Goal: Task Accomplishment & Management: Use online tool/utility

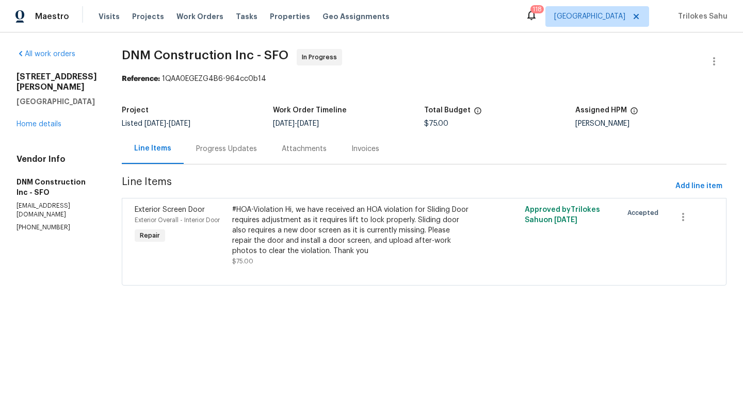
click at [371, 247] on div "#HOA-Violation Hi, we have received an HOA violation for Sliding Door requires …" at bounding box center [351, 231] width 238 height 52
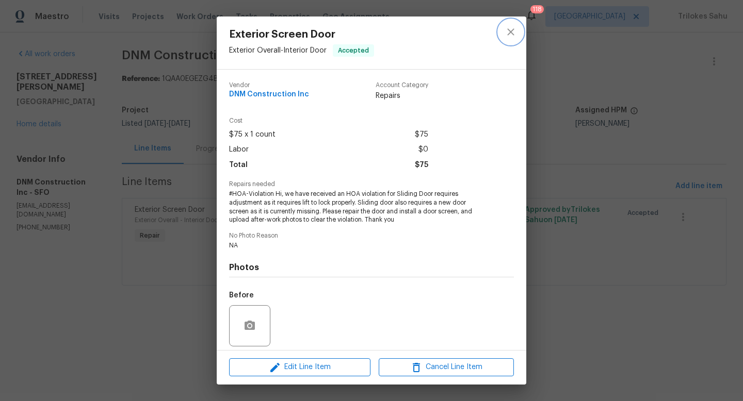
click at [513, 39] on button "close" at bounding box center [510, 32] width 25 height 25
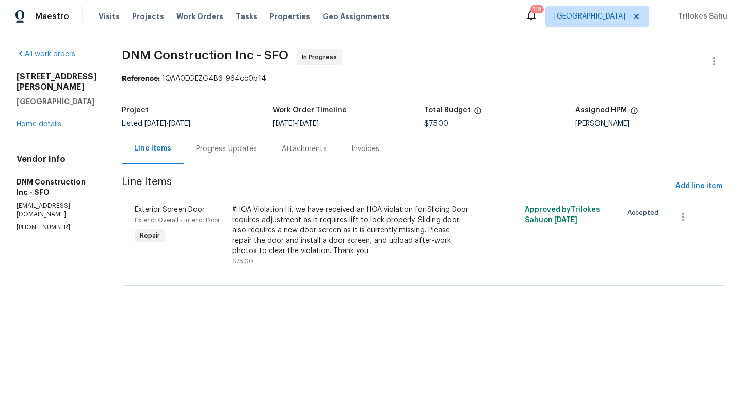
click at [258, 155] on div "Progress Updates" at bounding box center [227, 149] width 86 height 30
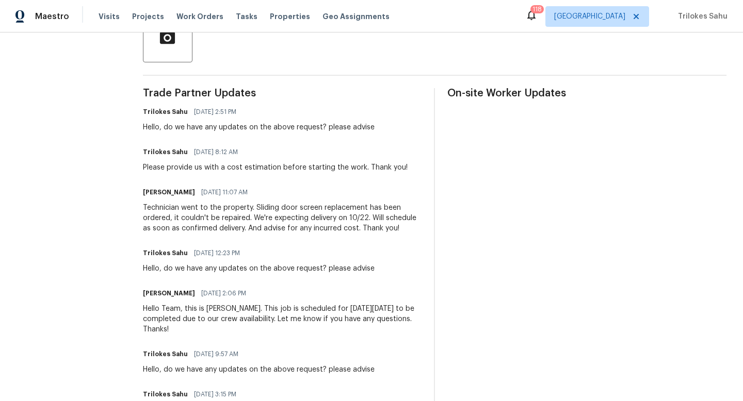
scroll to position [268, 0]
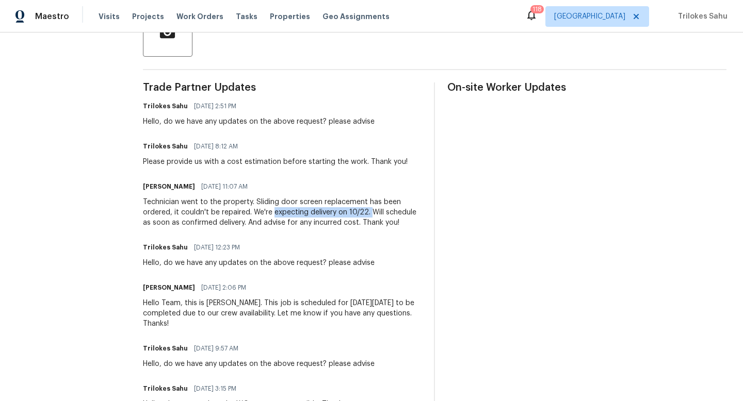
drag, startPoint x: 273, startPoint y: 214, endPoint x: 370, endPoint y: 214, distance: 96.5
click at [370, 214] on div "Technician went to the property. Sliding door screen replacement has been order…" at bounding box center [282, 212] width 279 height 31
copy div "expecting delivery on 10/22."
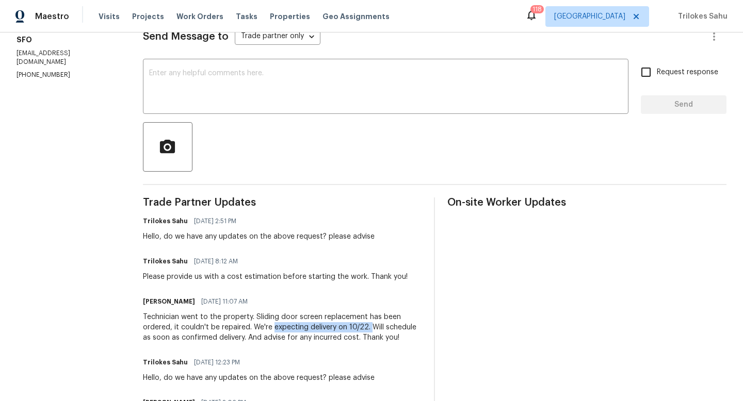
scroll to position [0, 0]
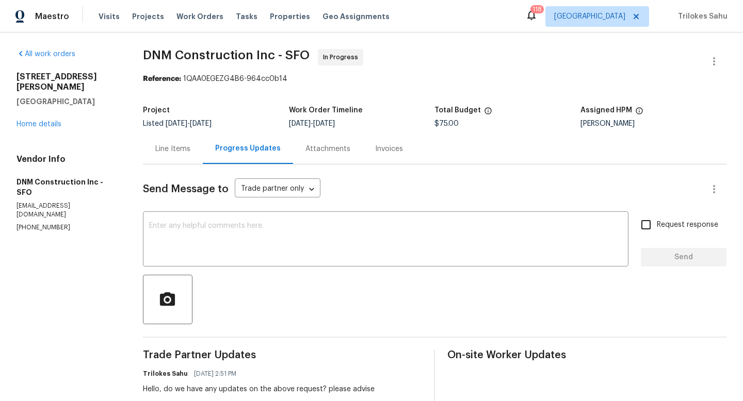
click at [168, 155] on div "Line Items" at bounding box center [173, 149] width 60 height 30
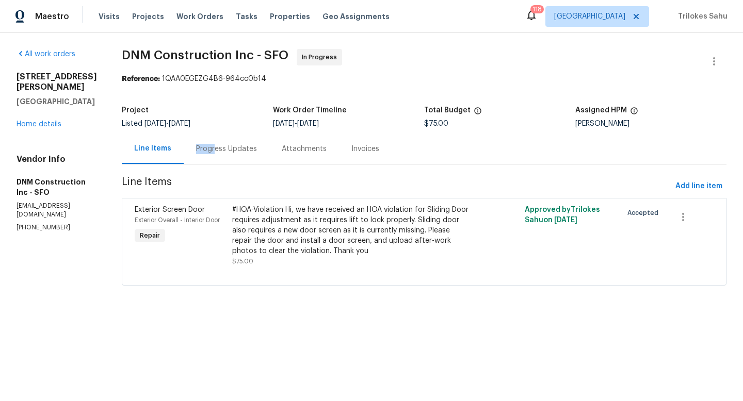
click at [234, 144] on div "Progress Updates" at bounding box center [226, 149] width 61 height 10
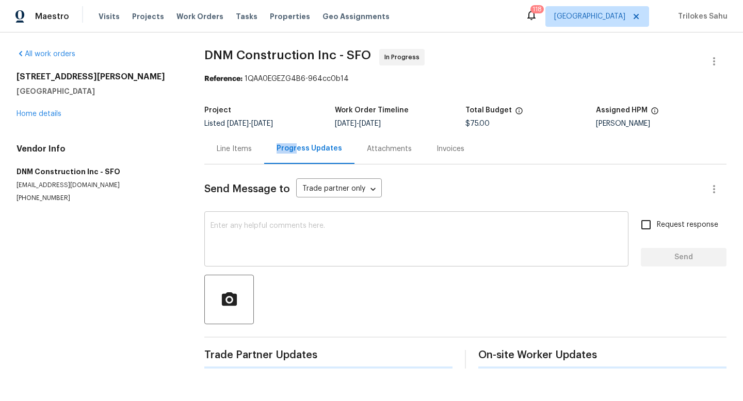
click at [247, 255] on textarea at bounding box center [417, 240] width 412 height 36
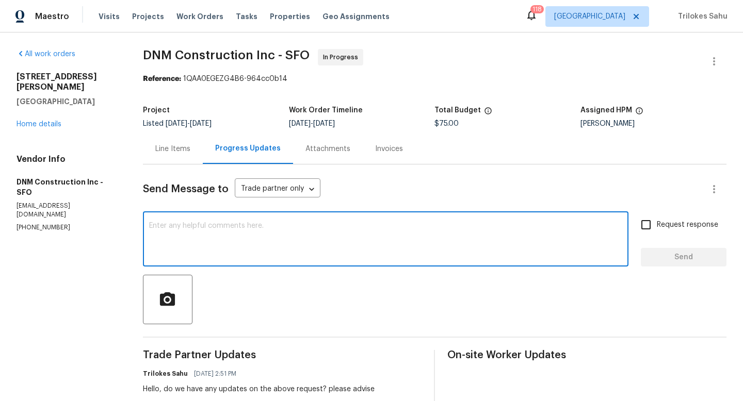
paste textarea "ChatGPT said: Yes, please let me know the additional fees so I can include them…"
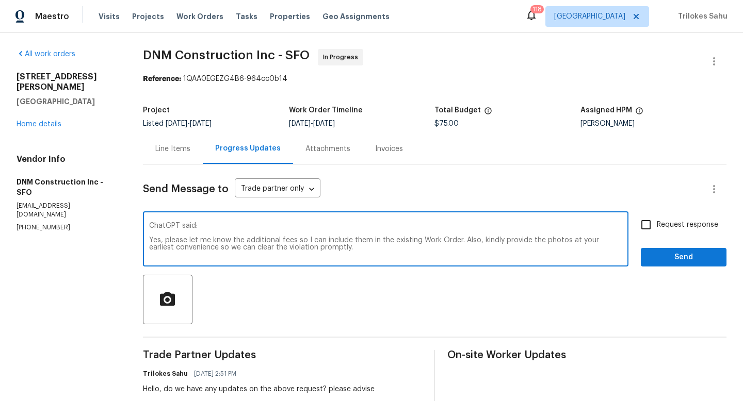
drag, startPoint x: 150, startPoint y: 241, endPoint x: 136, endPoint y: 219, distance: 25.8
click at [136, 219] on div "All work orders [STREET_ADDRESS][PERSON_NAME] Home details Vendor Info DNM Cons…" at bounding box center [371, 370] width 743 height 674
type textarea "Yes, please let me know the additional fees so I can include them in the existi…"
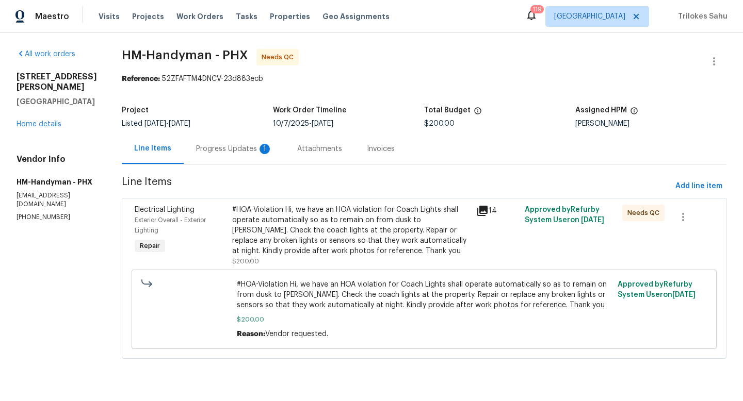
click at [228, 160] on div "Progress Updates 1" at bounding box center [234, 149] width 101 height 30
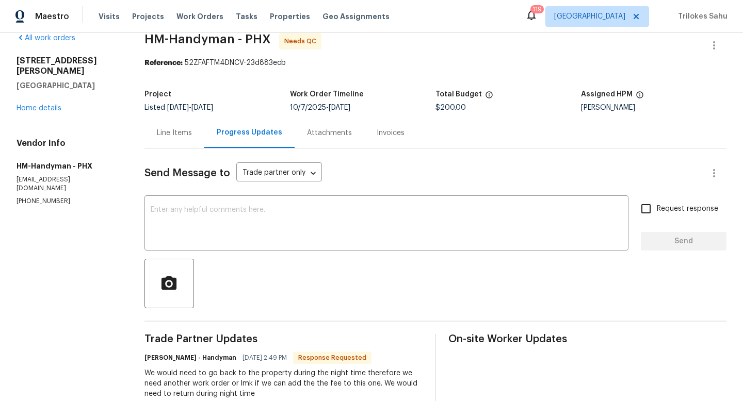
scroll to position [5, 0]
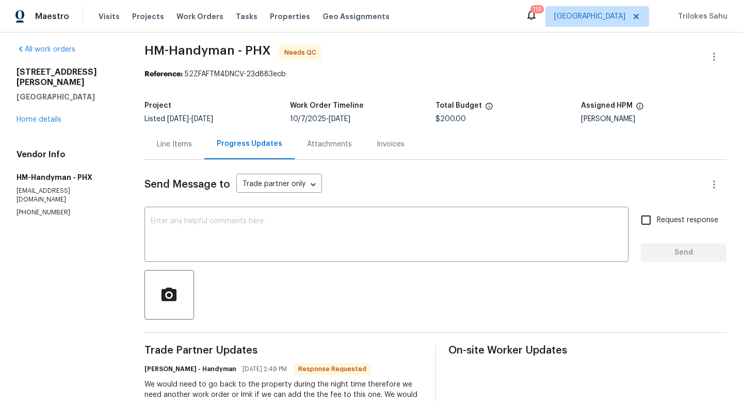
click at [185, 145] on div "Line Items" at bounding box center [174, 144] width 35 height 10
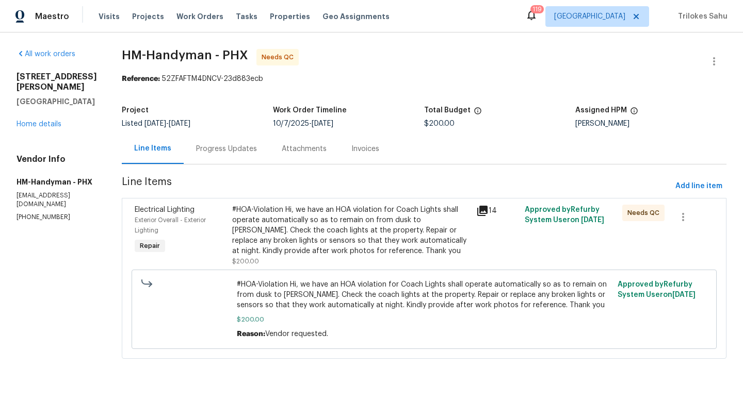
click at [234, 152] on div "Progress Updates" at bounding box center [226, 149] width 61 height 10
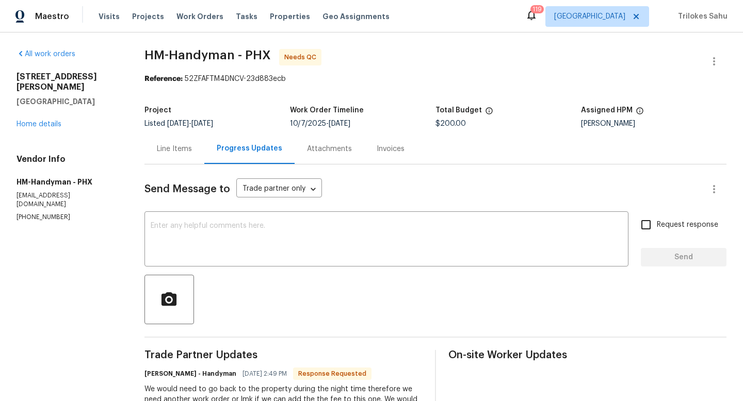
click at [185, 146] on div "Line Items" at bounding box center [174, 149] width 35 height 10
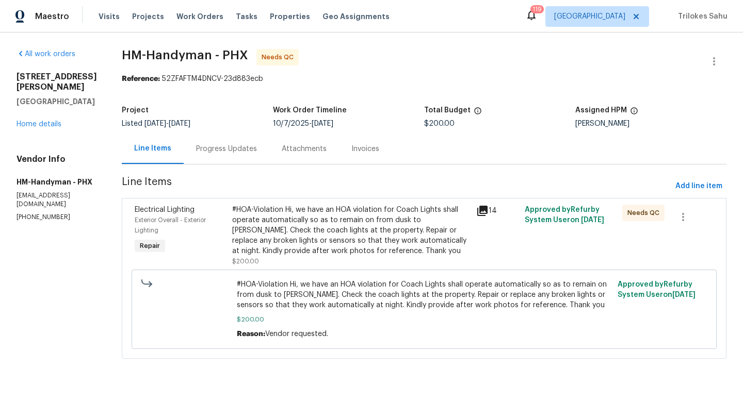
click at [240, 154] on div "Progress Updates" at bounding box center [227, 149] width 86 height 30
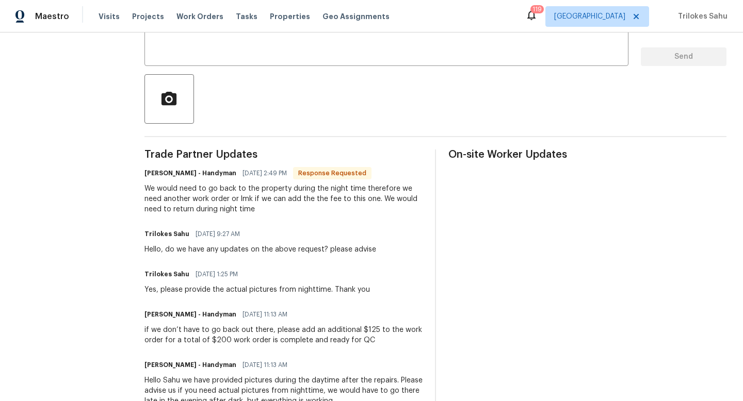
scroll to position [200, 0]
drag, startPoint x: 238, startPoint y: 200, endPoint x: 260, endPoint y: 202, distance: 21.8
click at [260, 202] on div "We would need to go back to the property during the night time therefore we nee…" at bounding box center [283, 200] width 278 height 31
click at [268, 219] on div "Trade Partner Updates HM - Heather Macy - Handyman 10/14/2025 2:49 PM Response …" at bounding box center [283, 336] width 278 height 371
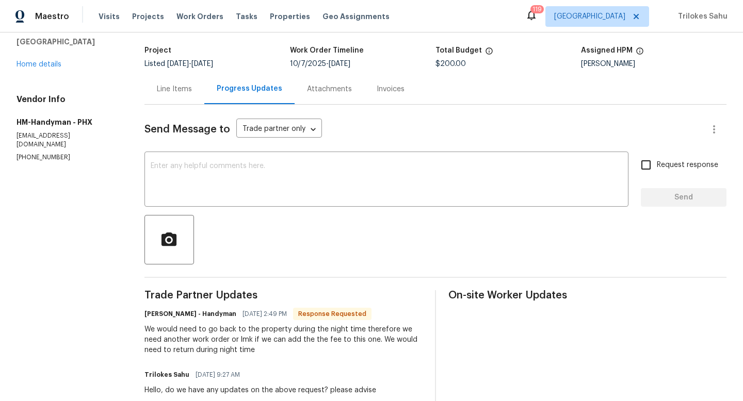
scroll to position [22, 0]
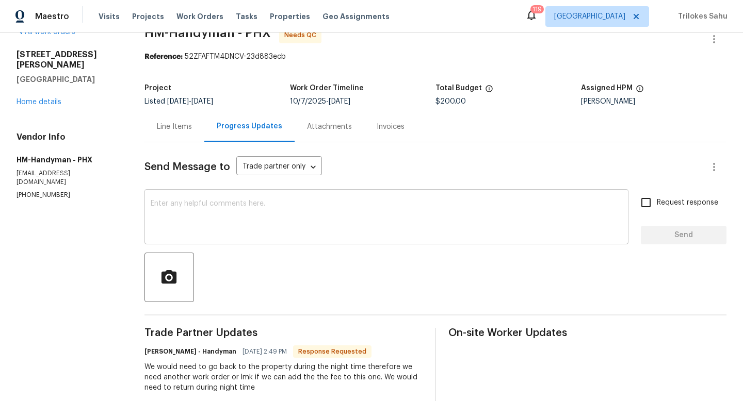
click at [197, 221] on textarea at bounding box center [387, 218] width 472 height 36
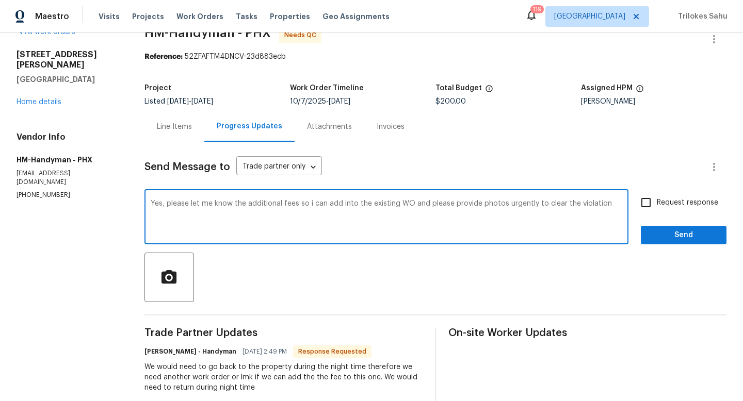
type textarea "Yes, please let me know the additional fees so i can add into the existing WO a…"
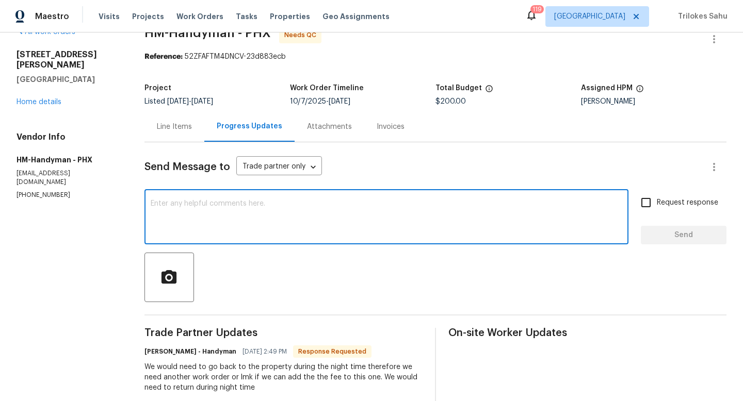
paste textarea "Yes, please let me know the additional fees so I can include them in the existi…"
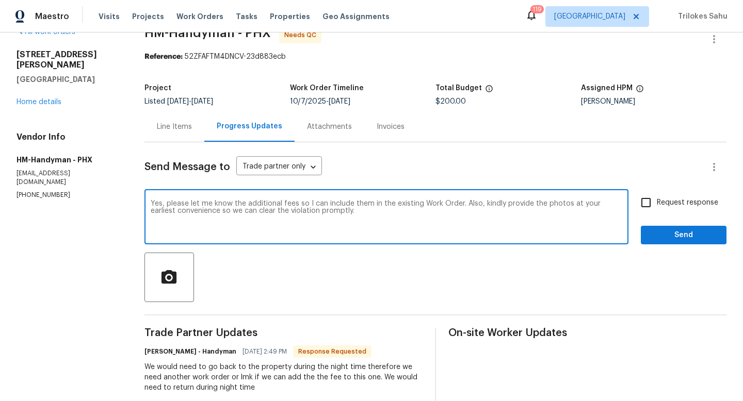
click at [548, 204] on textarea "Yes, please let me know the additional fees so I can include them in the existi…" at bounding box center [387, 218] width 472 height 36
drag, startPoint x: 606, startPoint y: 204, endPoint x: 239, endPoint y: 211, distance: 367.0
click at [239, 211] on textarea "Yes, please let me know the additional fees so I can include them in the existi…" at bounding box center [387, 218] width 472 height 36
click at [359, 209] on textarea "Yes, please let me know the additional fees so I can include them in the existi…" at bounding box center [387, 218] width 472 height 36
type textarea "Yes, please let me know the additional fees so I can include them in the existi…"
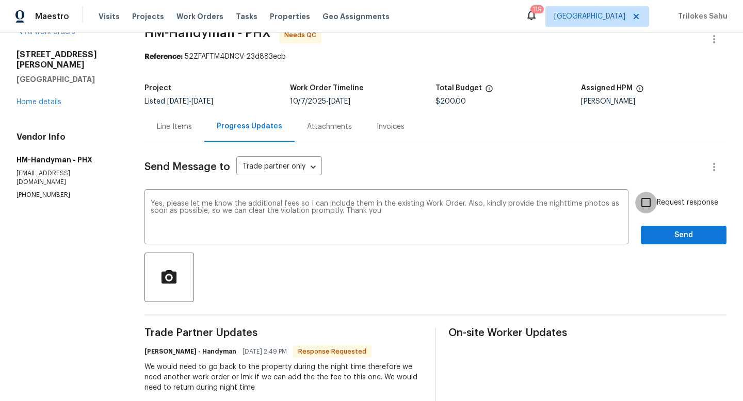
click at [645, 201] on input "Request response" at bounding box center [646, 203] width 22 height 22
checkbox input "true"
click at [653, 239] on span "Send" at bounding box center [683, 235] width 69 height 13
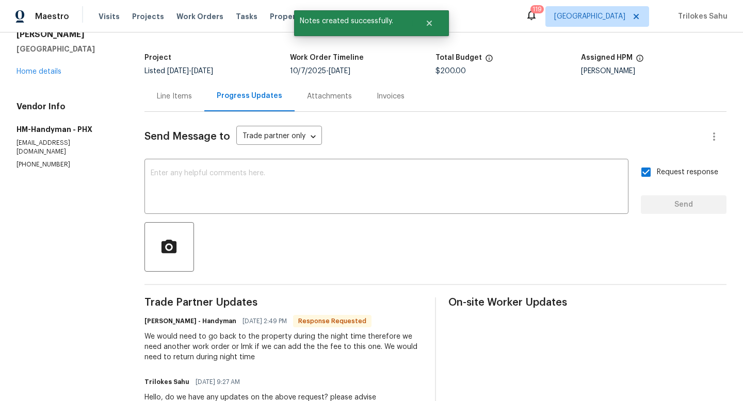
scroll to position [56, 0]
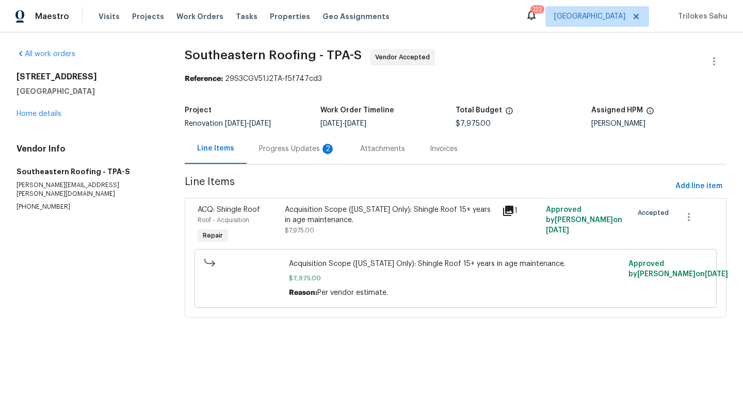
click at [263, 155] on div "Progress Updates 2" at bounding box center [297, 149] width 101 height 30
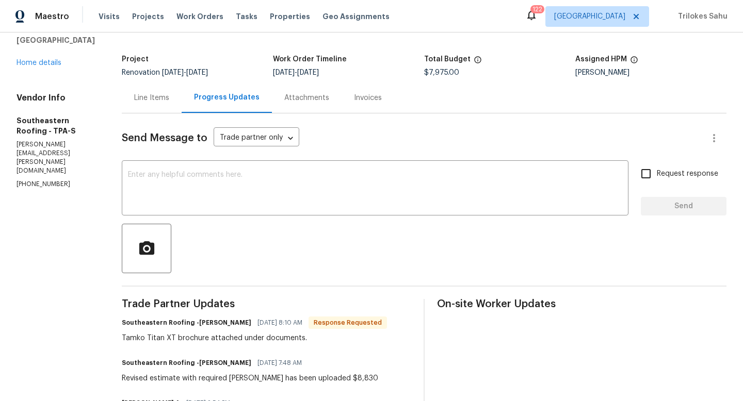
scroll to position [5, 0]
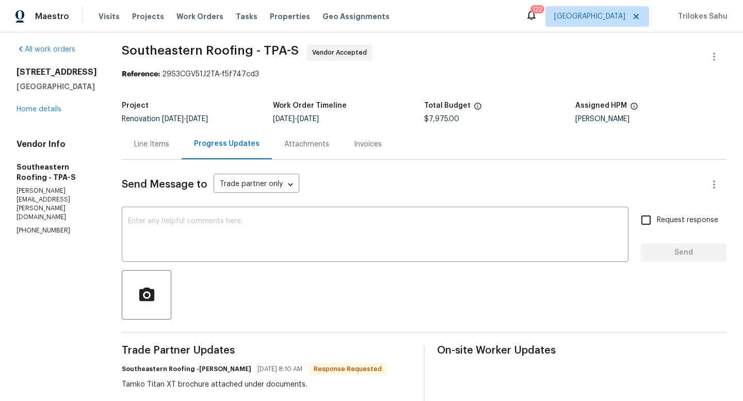
click at [297, 152] on div "Attachments" at bounding box center [307, 144] width 70 height 30
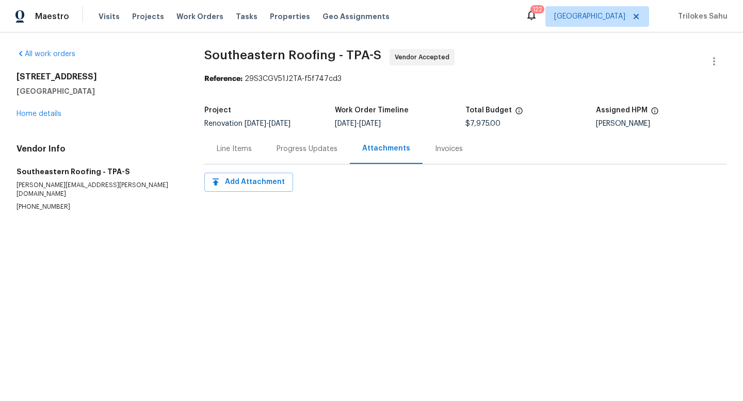
click at [297, 155] on div "Progress Updates" at bounding box center [307, 149] width 86 height 30
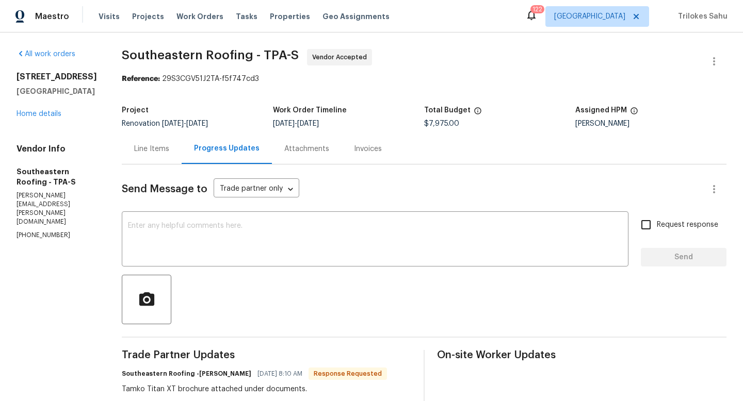
click at [284, 153] on div "Attachments" at bounding box center [306, 149] width 45 height 10
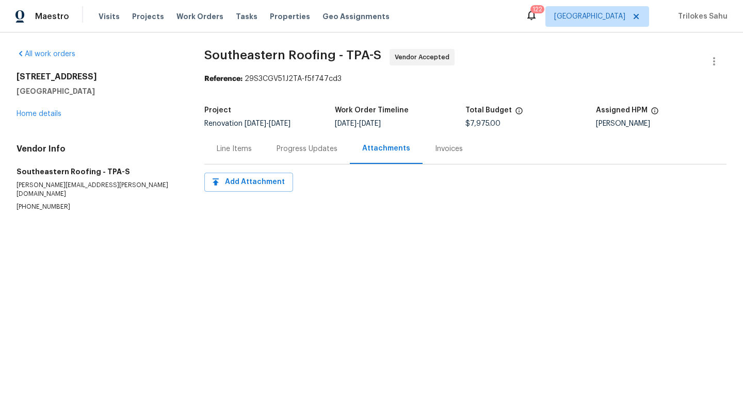
click at [249, 156] on div "Line Items" at bounding box center [234, 149] width 60 height 30
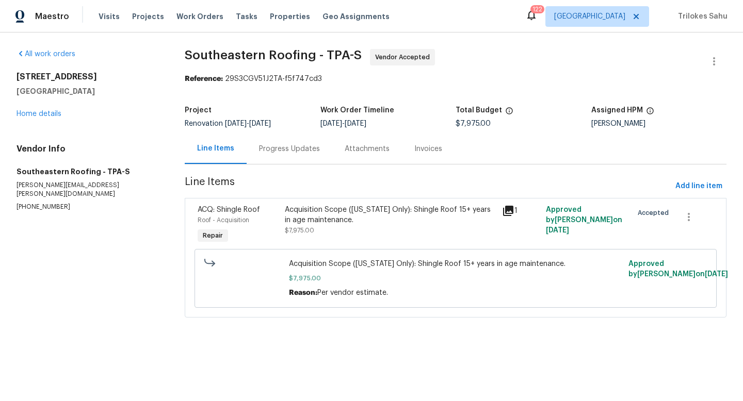
click at [357, 153] on div "Attachments" at bounding box center [367, 149] width 45 height 10
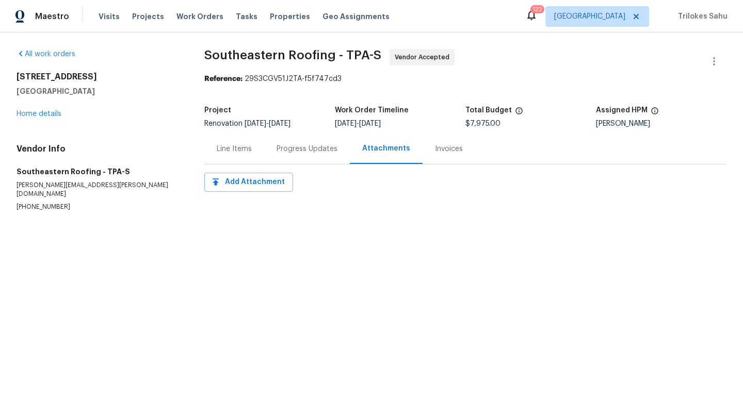
click at [440, 159] on div "Invoices" at bounding box center [449, 149] width 53 height 30
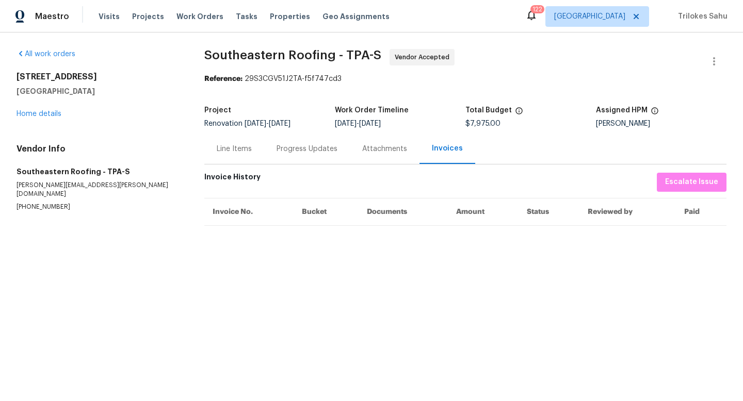
click at [390, 162] on div "Attachments" at bounding box center [385, 149] width 70 height 30
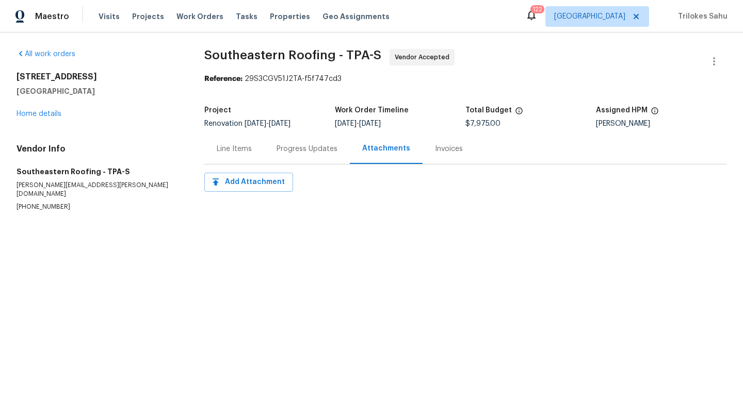
click at [317, 158] on div "Progress Updates" at bounding box center [307, 149] width 86 height 30
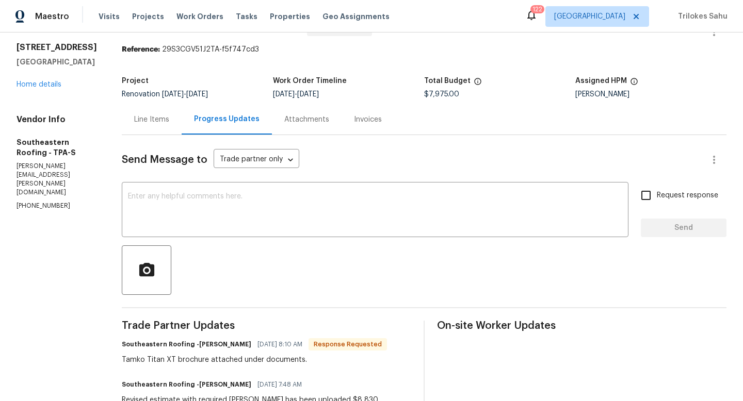
scroll to position [8, 0]
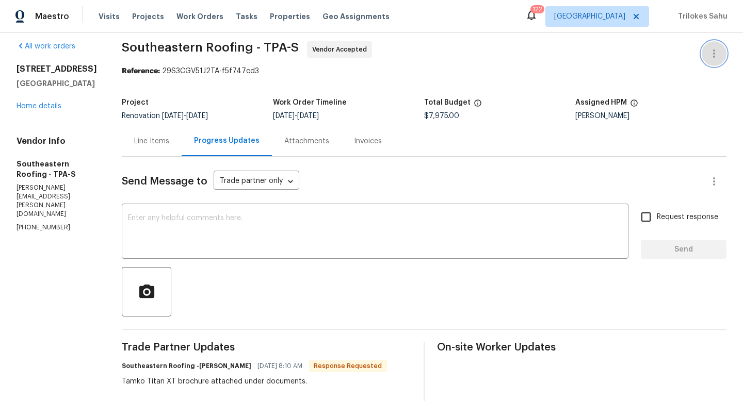
click at [716, 53] on icon "button" at bounding box center [714, 53] width 12 height 12
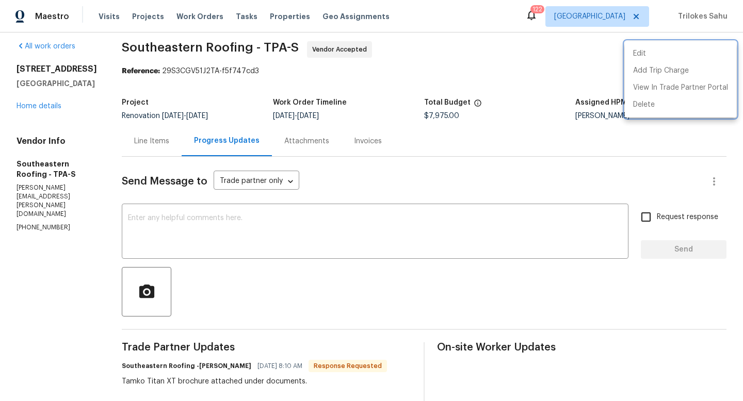
click at [546, 84] on div at bounding box center [371, 200] width 743 height 401
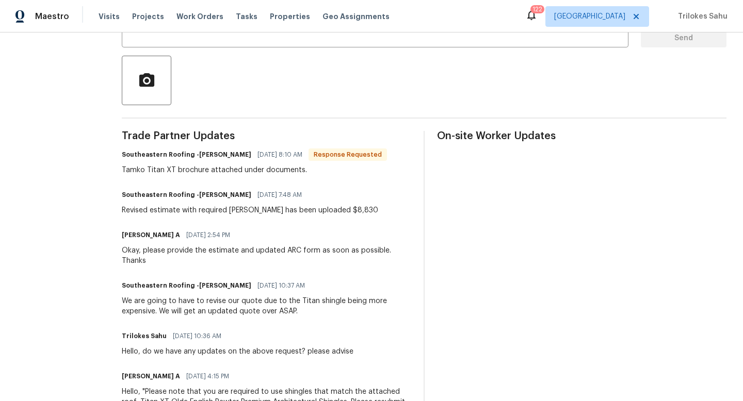
scroll to position [256, 0]
